Goal: Task Accomplishment & Management: Use online tool/utility

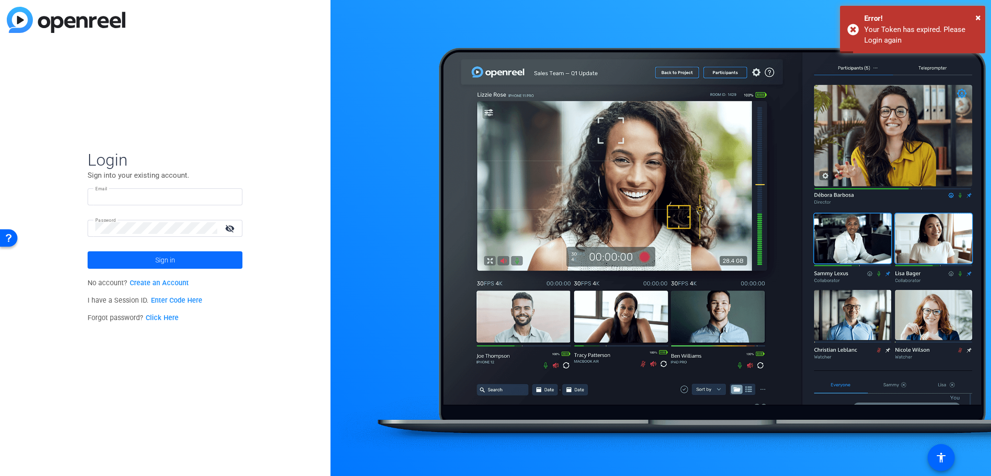
type input "[EMAIL_ADDRESS][DOMAIN_NAME]"
click at [229, 263] on span at bounding box center [165, 259] width 155 height 23
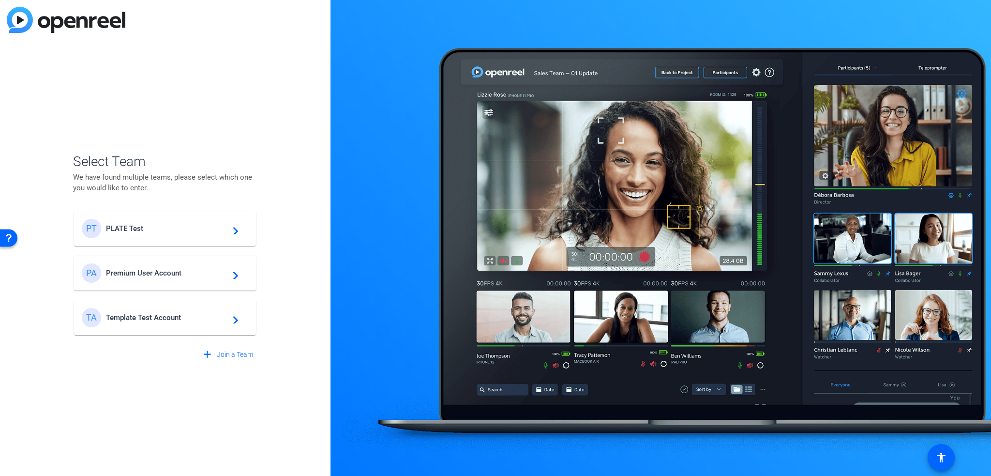
click at [213, 229] on span "PLATE Test" at bounding box center [166, 228] width 121 height 9
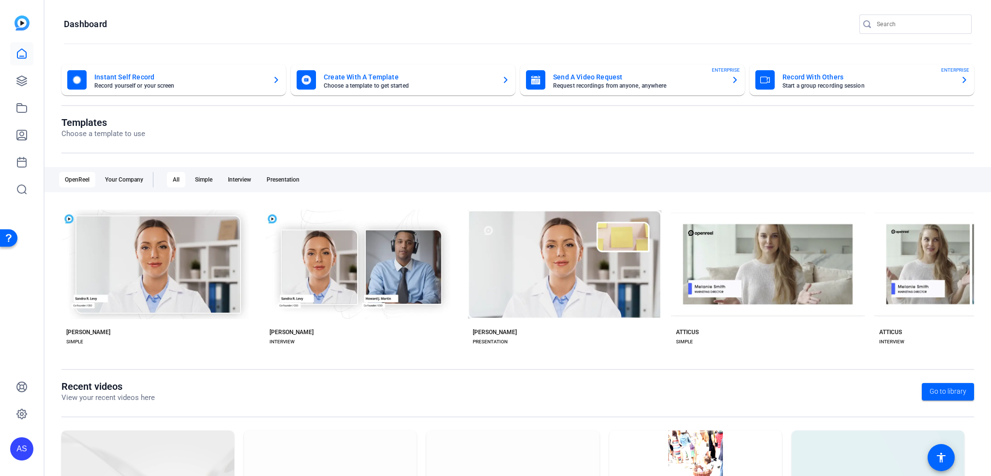
click at [258, 82] on mat-card-title "Instant Self Record" at bounding box center [179, 77] width 170 height 12
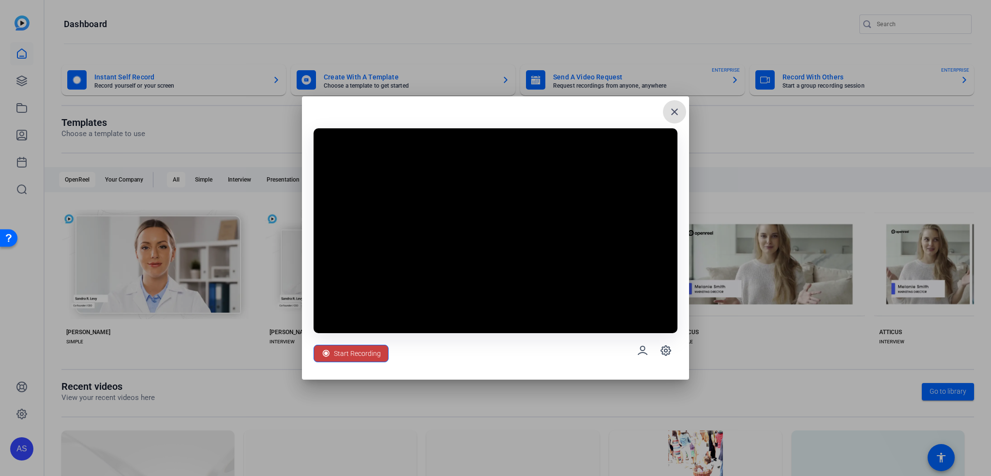
click at [330, 353] on icon at bounding box center [326, 354] width 10 height 10
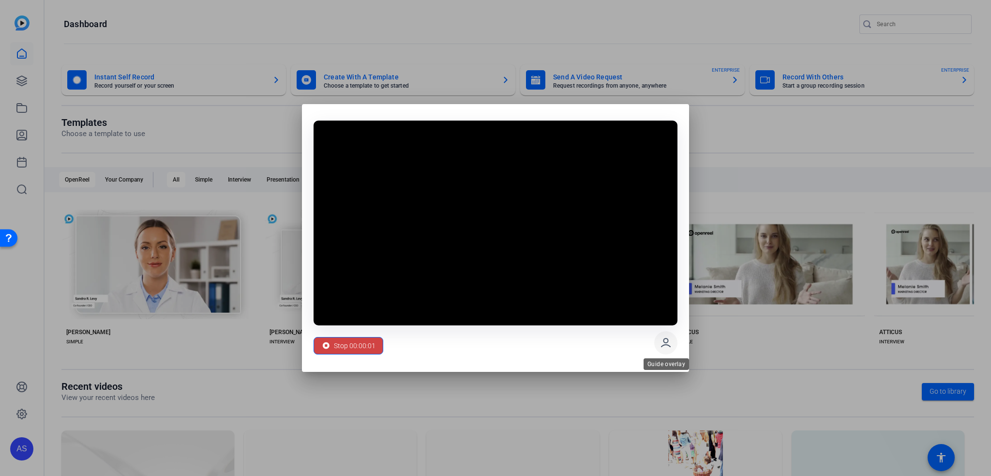
click at [664, 342] on icon at bounding box center [666, 343] width 12 height 12
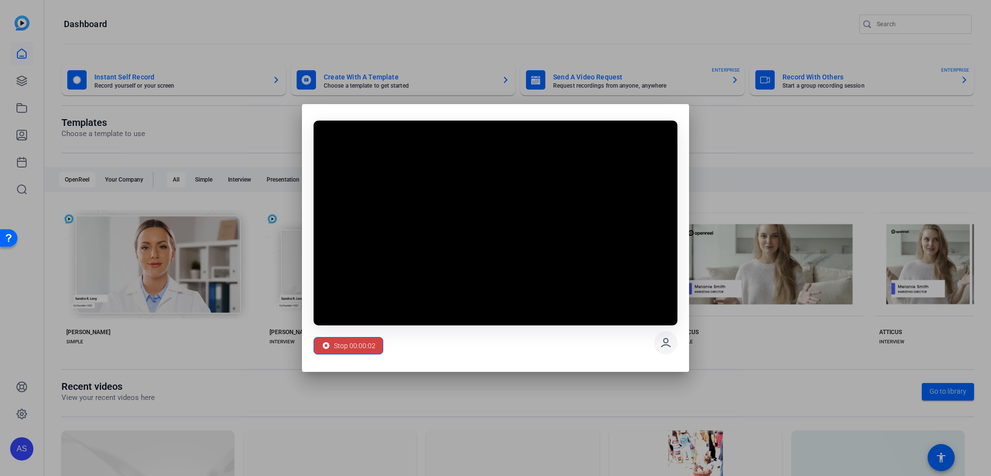
click at [664, 342] on icon at bounding box center [666, 343] width 12 height 12
click at [341, 344] on span "Stop 00:00:04" at bounding box center [355, 345] width 42 height 18
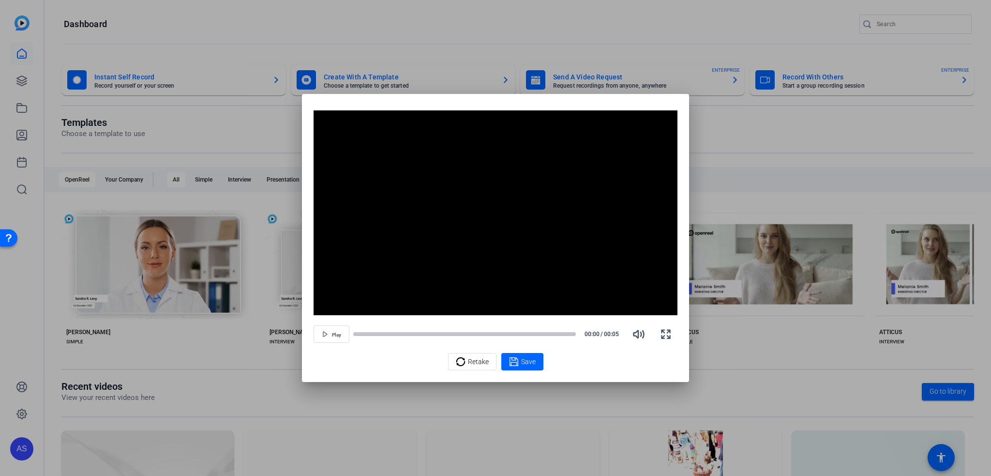
click at [500, 359] on div "Retake Save" at bounding box center [496, 361] width 364 height 17
click at [510, 359] on icon at bounding box center [514, 362] width 10 height 12
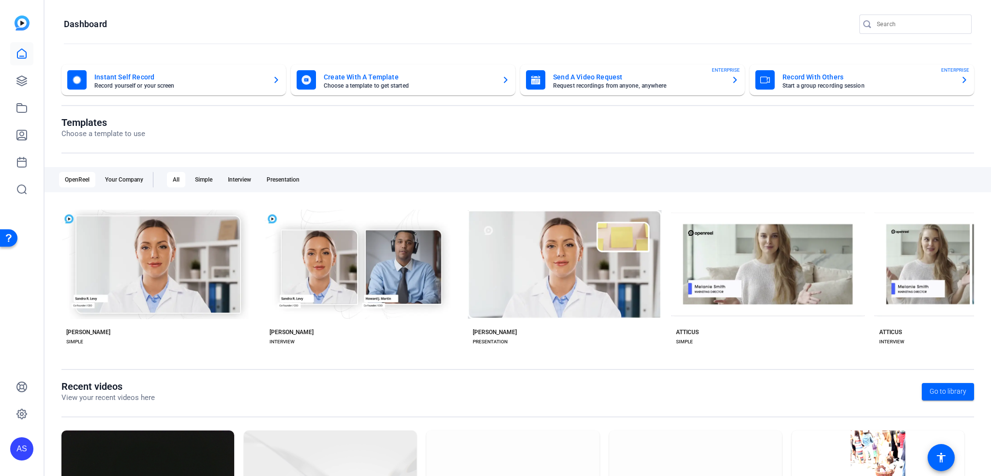
click at [599, 78] on mat-card-title "Send A Video Request" at bounding box center [638, 77] width 170 height 12
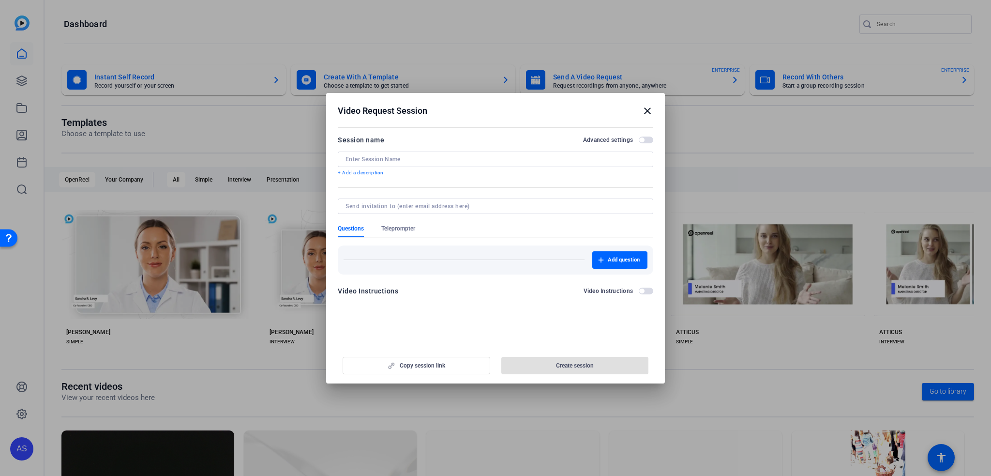
click at [548, 172] on p "+ Add a description" at bounding box center [496, 173] width 316 height 8
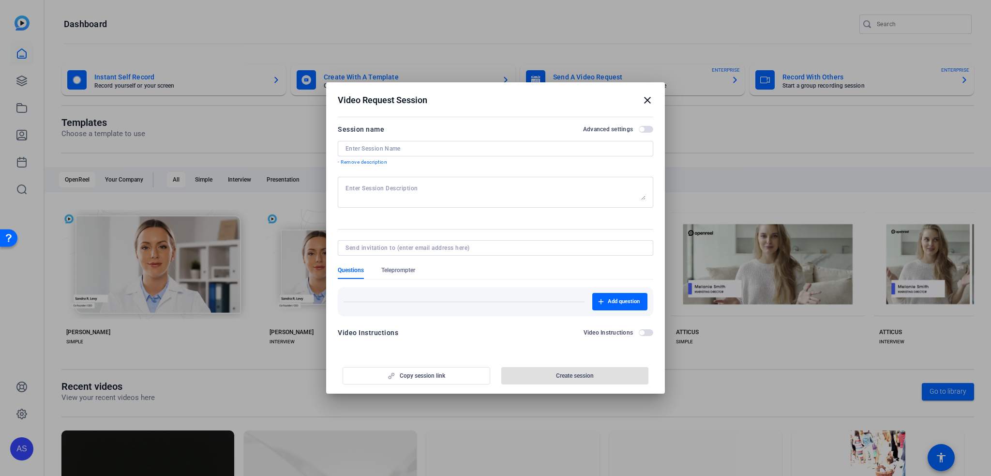
click at [474, 142] on div at bounding box center [496, 148] width 300 height 15
click at [458, 151] on input at bounding box center [496, 149] width 300 height 8
type input "ffff"
click at [570, 373] on span "Create session" at bounding box center [575, 376] width 38 height 8
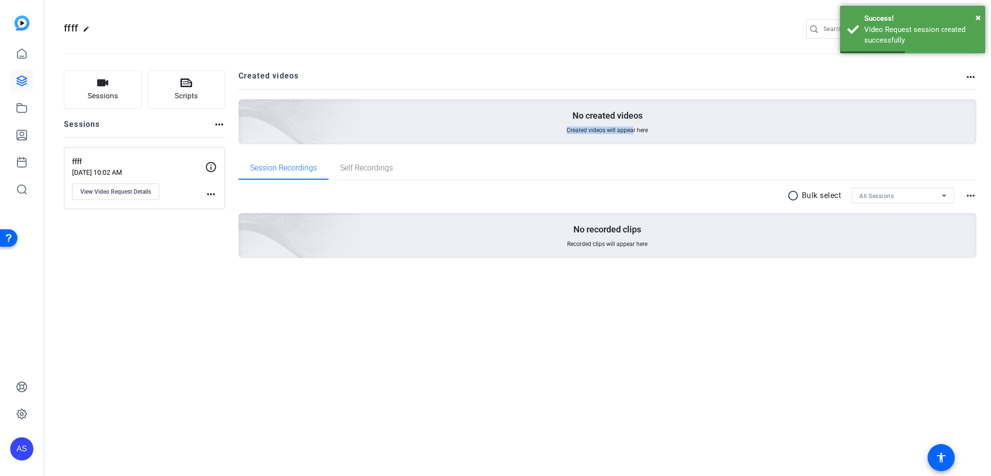
drag, startPoint x: 468, startPoint y: 143, endPoint x: 416, endPoint y: 149, distance: 52.1
click at [416, 149] on openreel-project-creator-list "Created videos more_horiz No created videos Created videos will appear here" at bounding box center [608, 113] width 739 height 86
click at [108, 193] on span "View Video Request Details" at bounding box center [115, 192] width 71 height 8
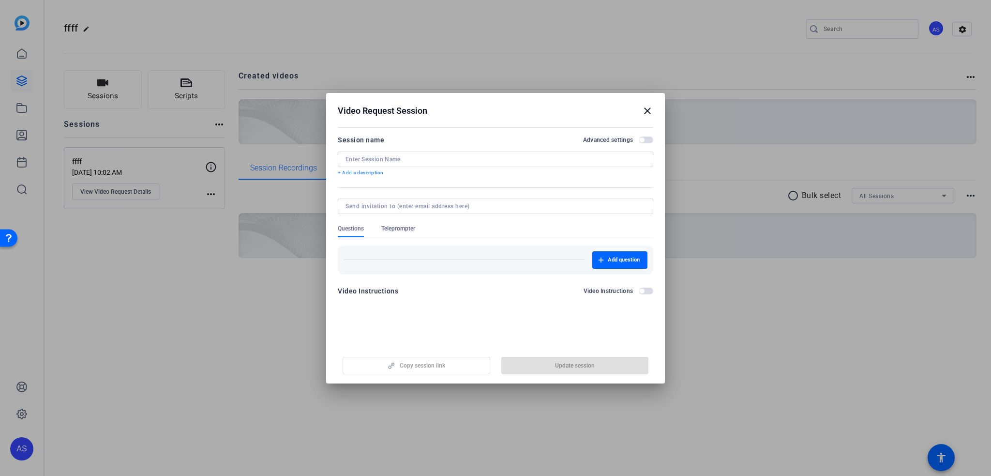
type input "ffff"
click at [647, 110] on mat-icon "close" at bounding box center [648, 111] width 12 height 12
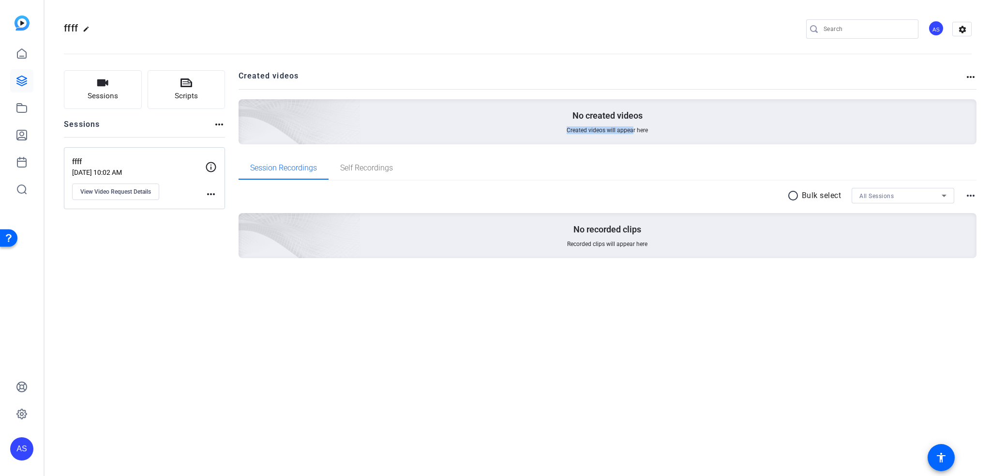
click at [212, 192] on mat-icon "more_horiz" at bounding box center [211, 194] width 12 height 12
click at [222, 207] on span "Archive Session" at bounding box center [235, 208] width 44 height 12
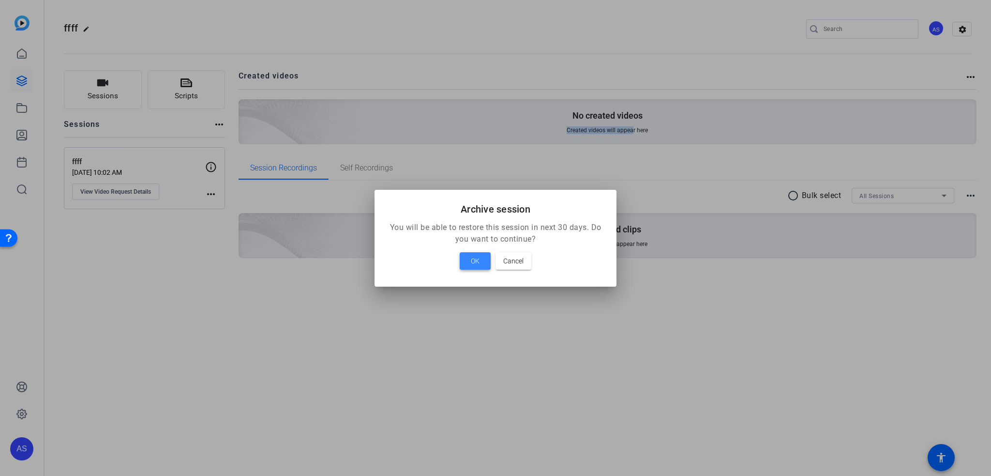
click at [466, 254] on span at bounding box center [475, 260] width 31 height 23
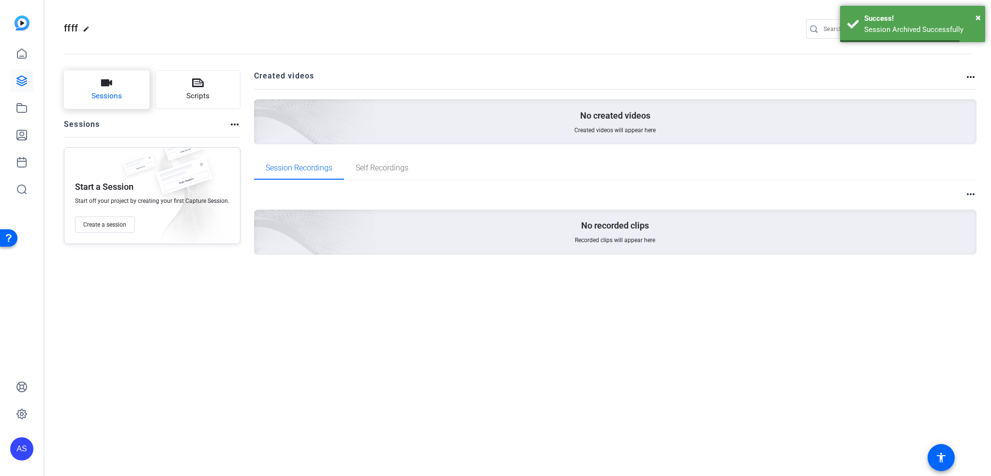
click at [108, 102] on span "Sessions" at bounding box center [106, 96] width 30 height 11
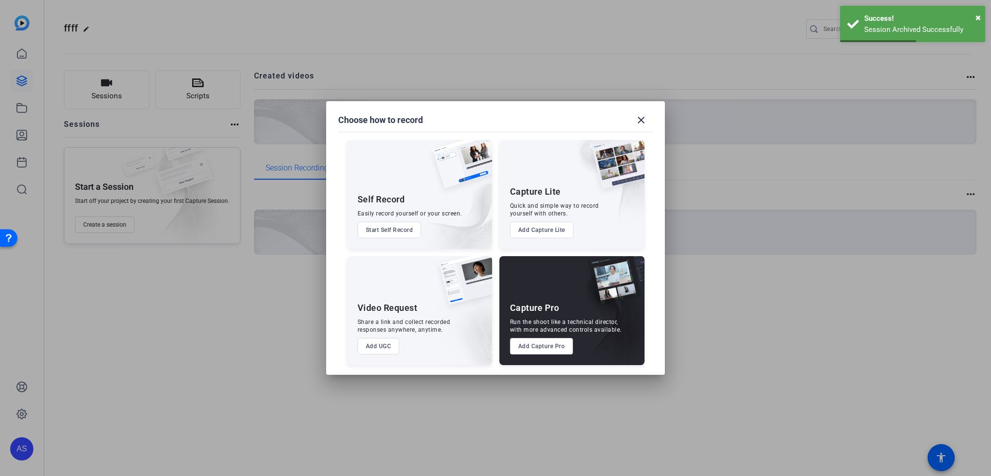
click at [538, 228] on button "Add Capture Lite" at bounding box center [541, 230] width 63 height 16
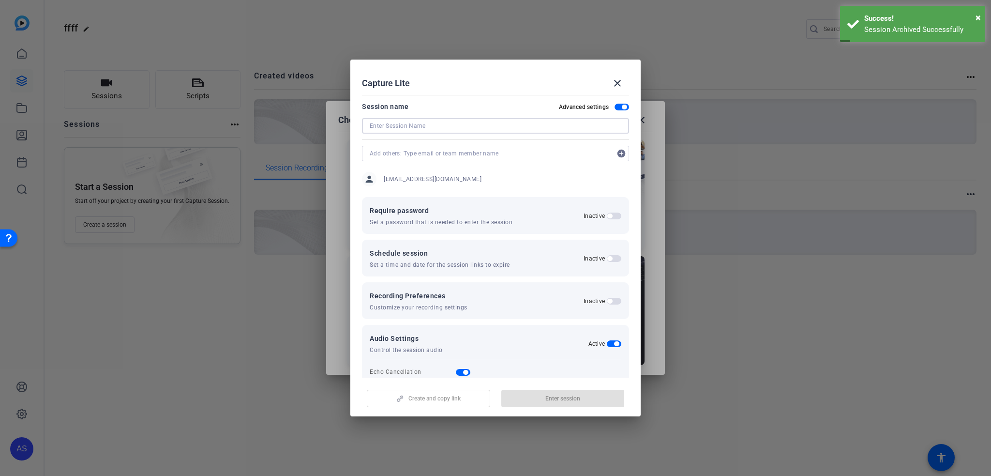
click at [412, 127] on input at bounding box center [496, 126] width 252 height 12
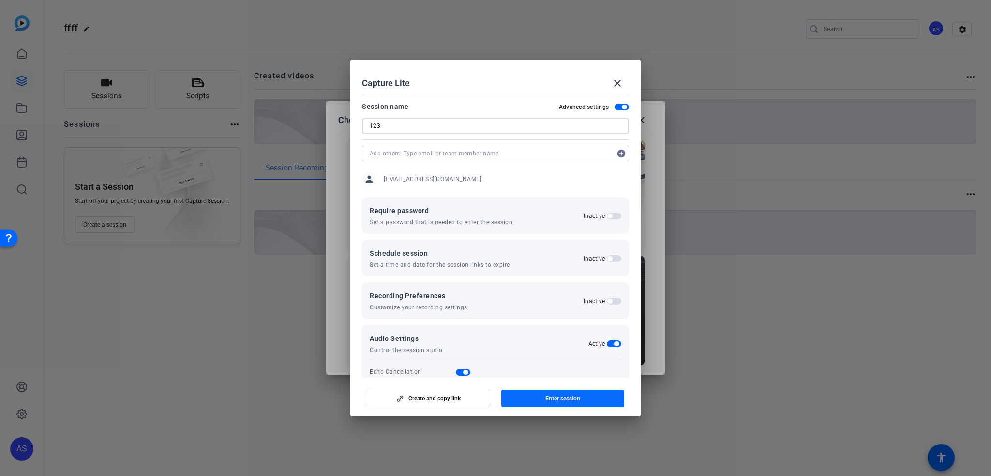
type input "123"
click at [573, 391] on span "button" at bounding box center [562, 398] width 123 height 23
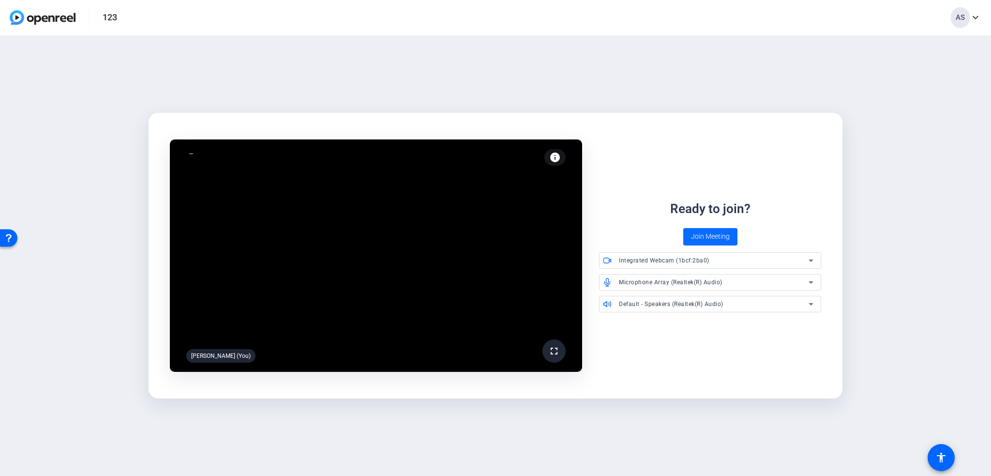
click at [710, 232] on span "Join Meeting" at bounding box center [710, 236] width 39 height 10
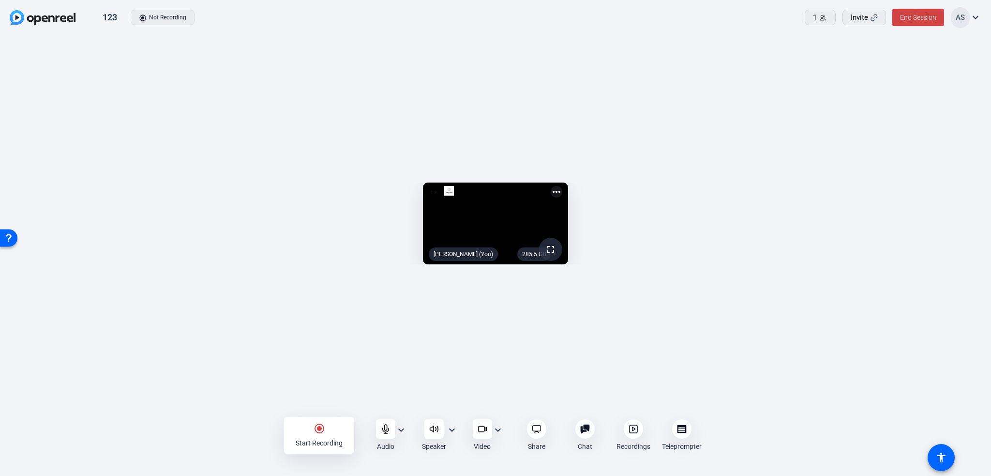
click at [333, 440] on div "Start Recording" at bounding box center [319, 443] width 47 height 10
click at [329, 430] on div "stop_circle Stop Recording" at bounding box center [319, 435] width 70 height 37
click at [905, 17] on span "End Session" at bounding box center [918, 18] width 36 height 8
click at [871, 153] on div at bounding box center [495, 238] width 991 height 476
click at [316, 424] on mat-icon "radio_button_checked" at bounding box center [320, 429] width 12 height 12
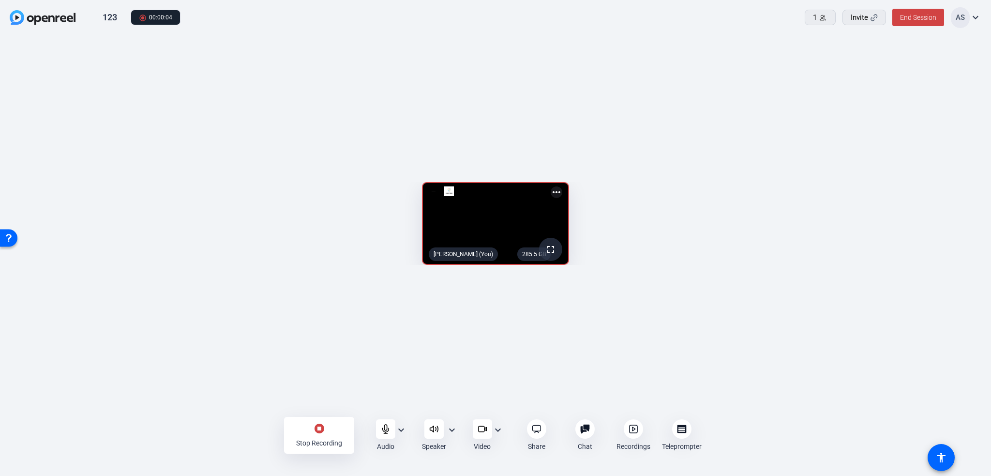
click at [343, 425] on div "stop_circle Stop Recording" at bounding box center [319, 435] width 70 height 37
click at [913, 11] on span at bounding box center [919, 17] width 52 height 23
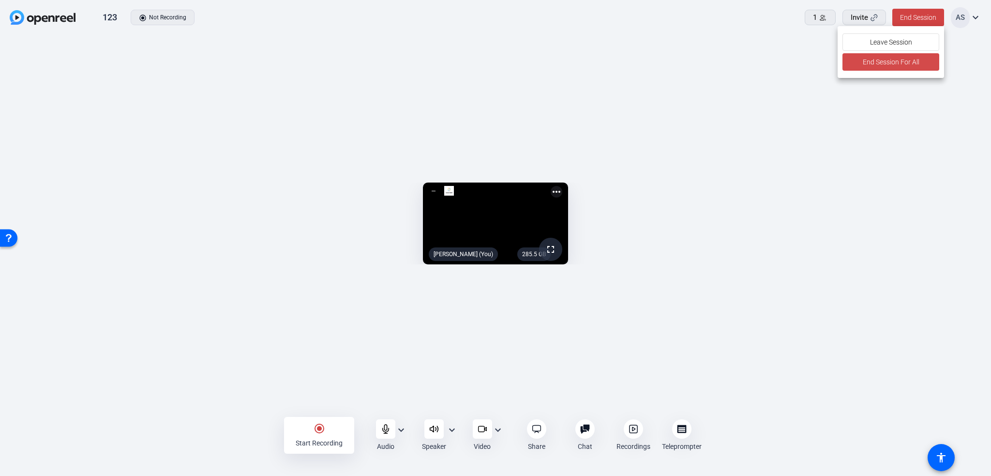
click at [894, 59] on span "End Session For All" at bounding box center [891, 62] width 57 height 12
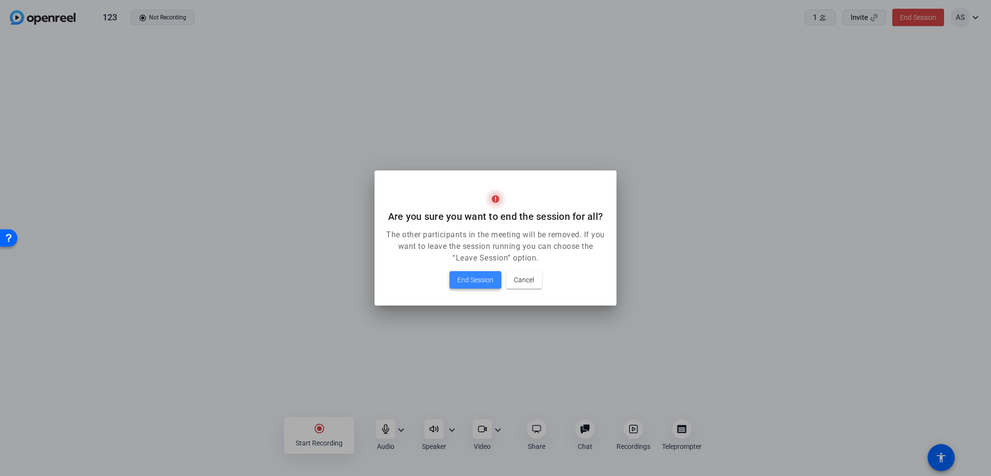
click at [478, 280] on span "End Session" at bounding box center [475, 280] width 36 height 12
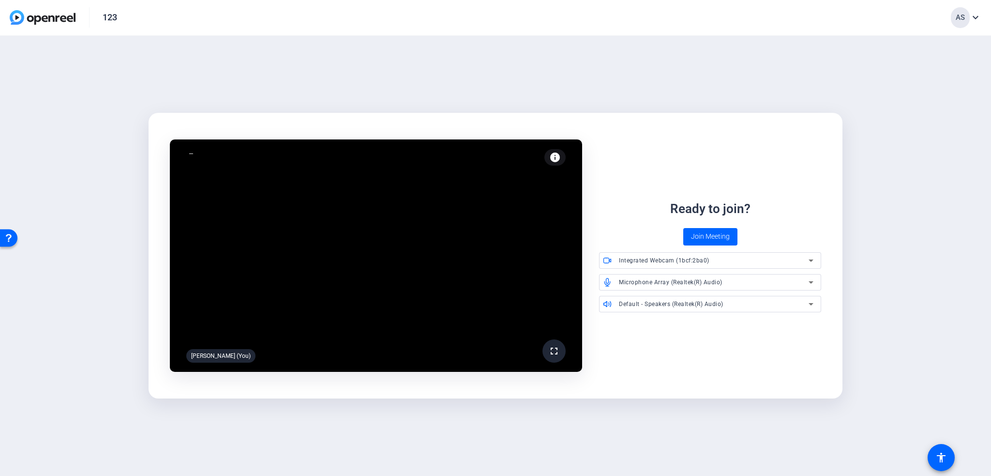
click at [67, 19] on img at bounding box center [43, 17] width 66 height 15
click at [262, 321] on video at bounding box center [376, 255] width 413 height 232
click at [49, 20] on img at bounding box center [43, 17] width 66 height 15
